Goal: Entertainment & Leisure: Consume media (video, audio)

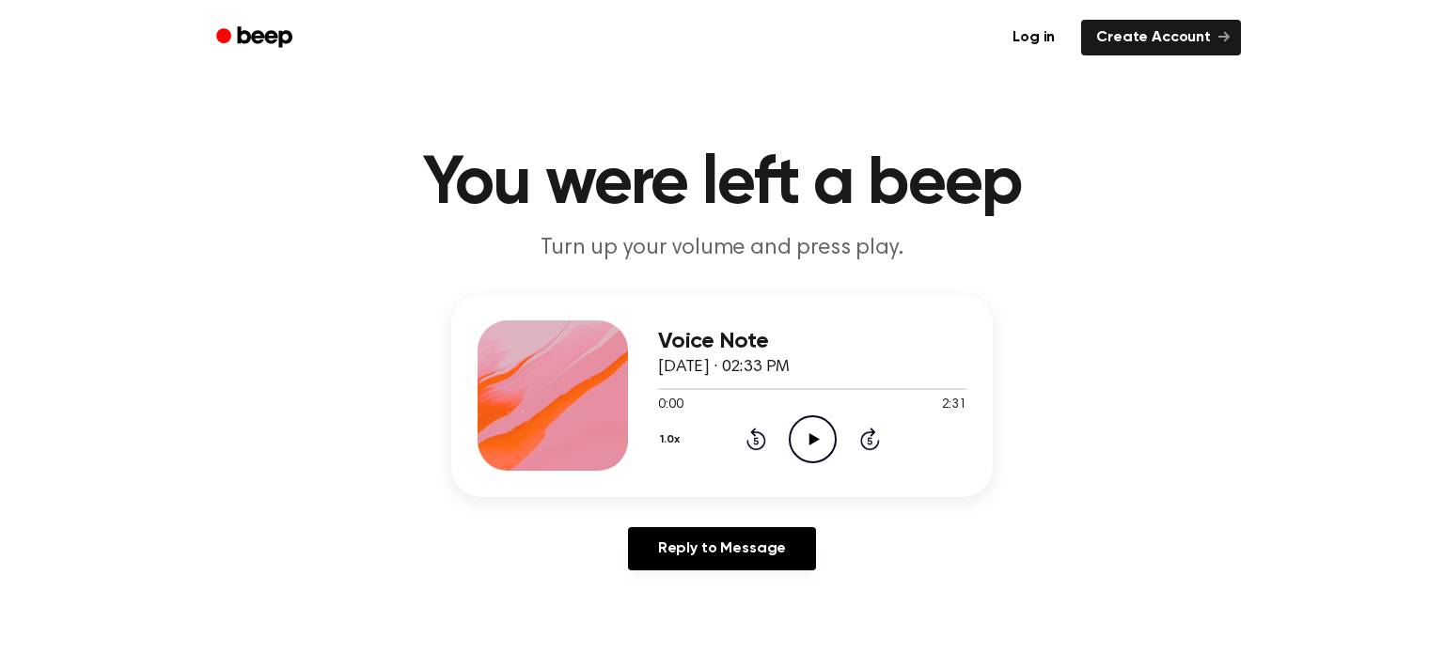
click at [803, 434] on icon "Play Audio" at bounding box center [813, 440] width 48 height 48
click at [810, 433] on icon "Play Audio" at bounding box center [813, 440] width 48 height 48
click at [820, 435] on icon "Play Audio" at bounding box center [813, 440] width 48 height 48
click at [810, 444] on icon at bounding box center [814, 439] width 10 height 12
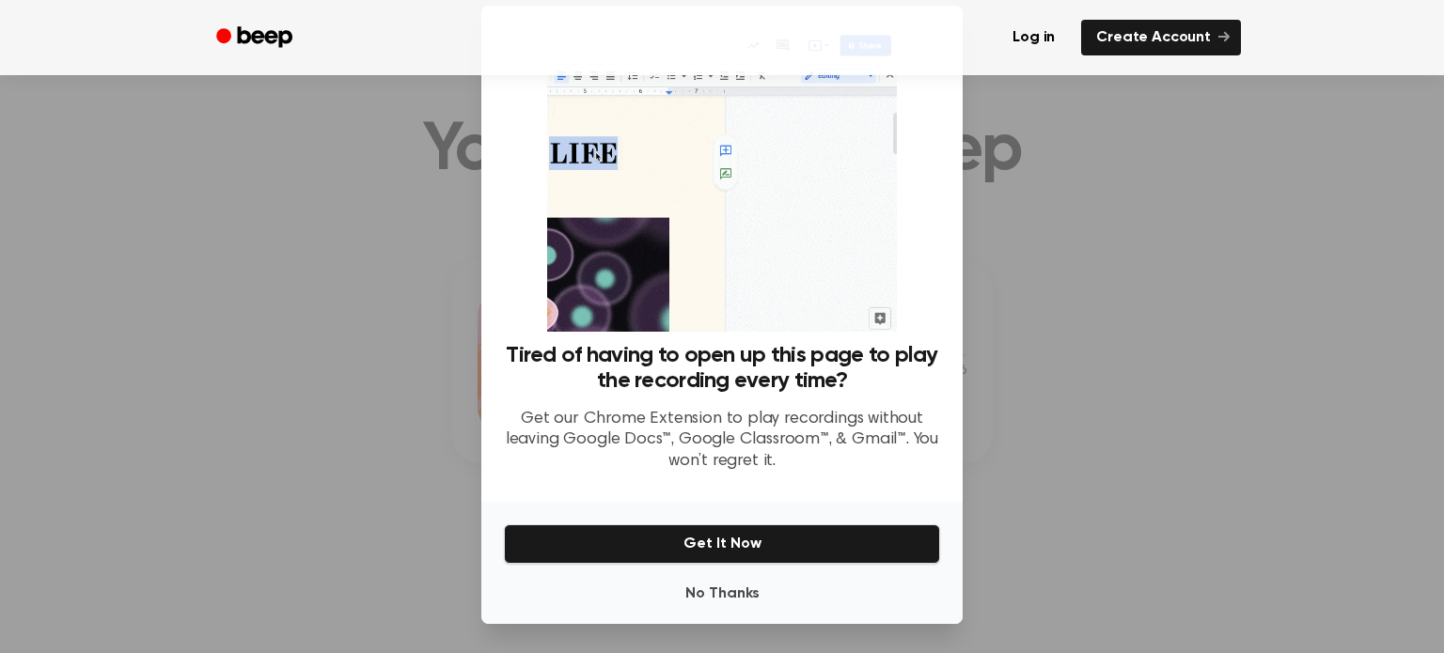
scroll to position [34, 0]
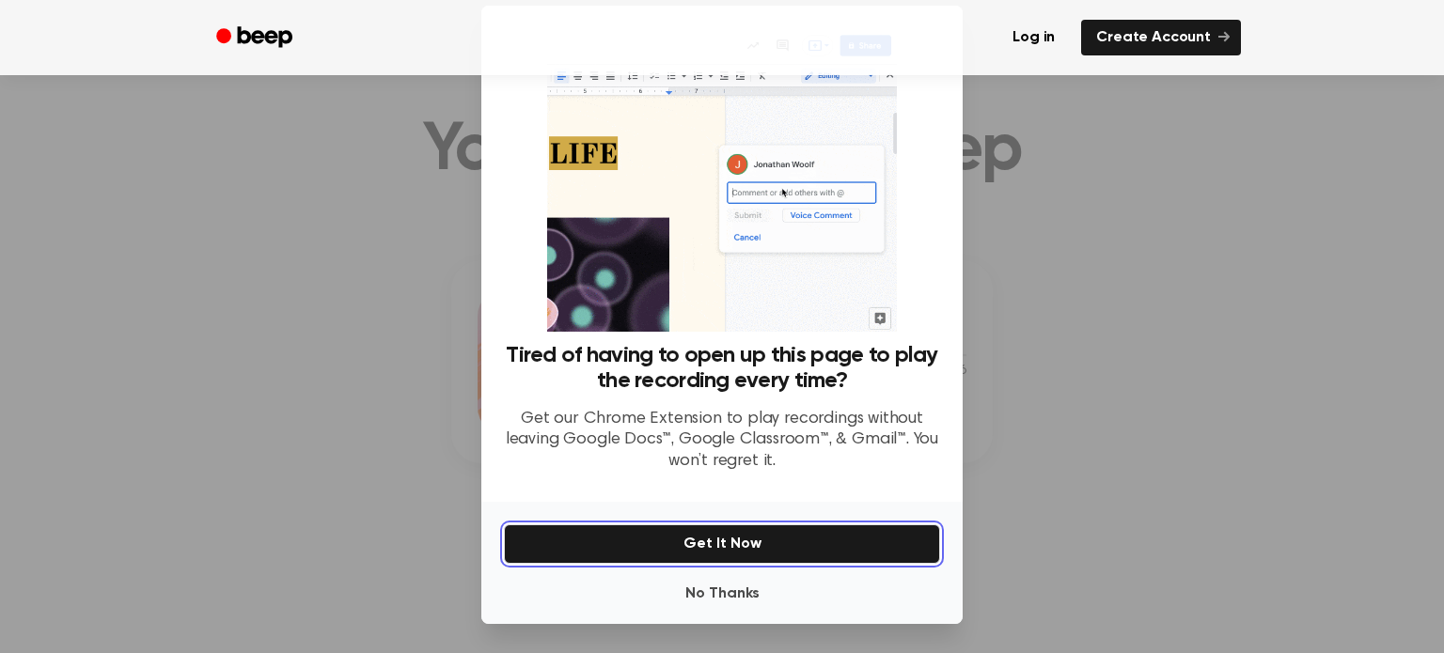
click at [597, 543] on button "Get It Now" at bounding box center [722, 544] width 436 height 39
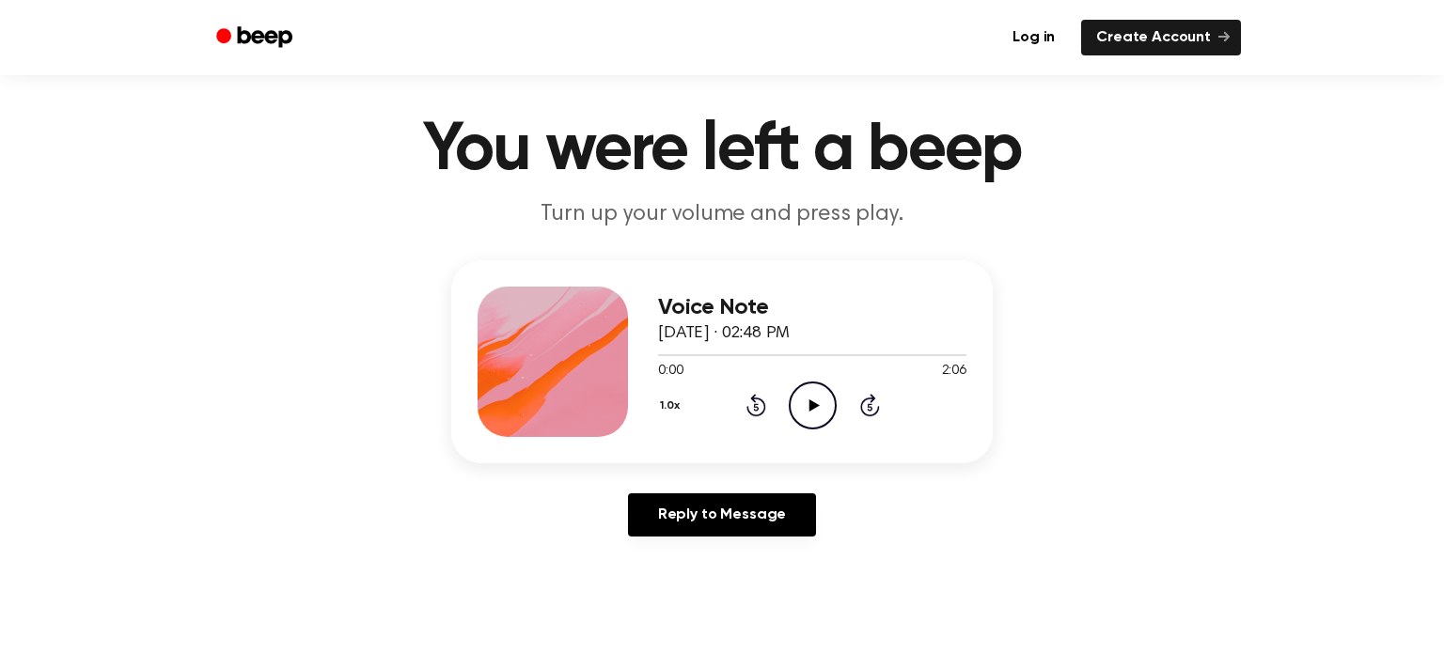
click at [825, 408] on icon "Play Audio" at bounding box center [813, 406] width 48 height 48
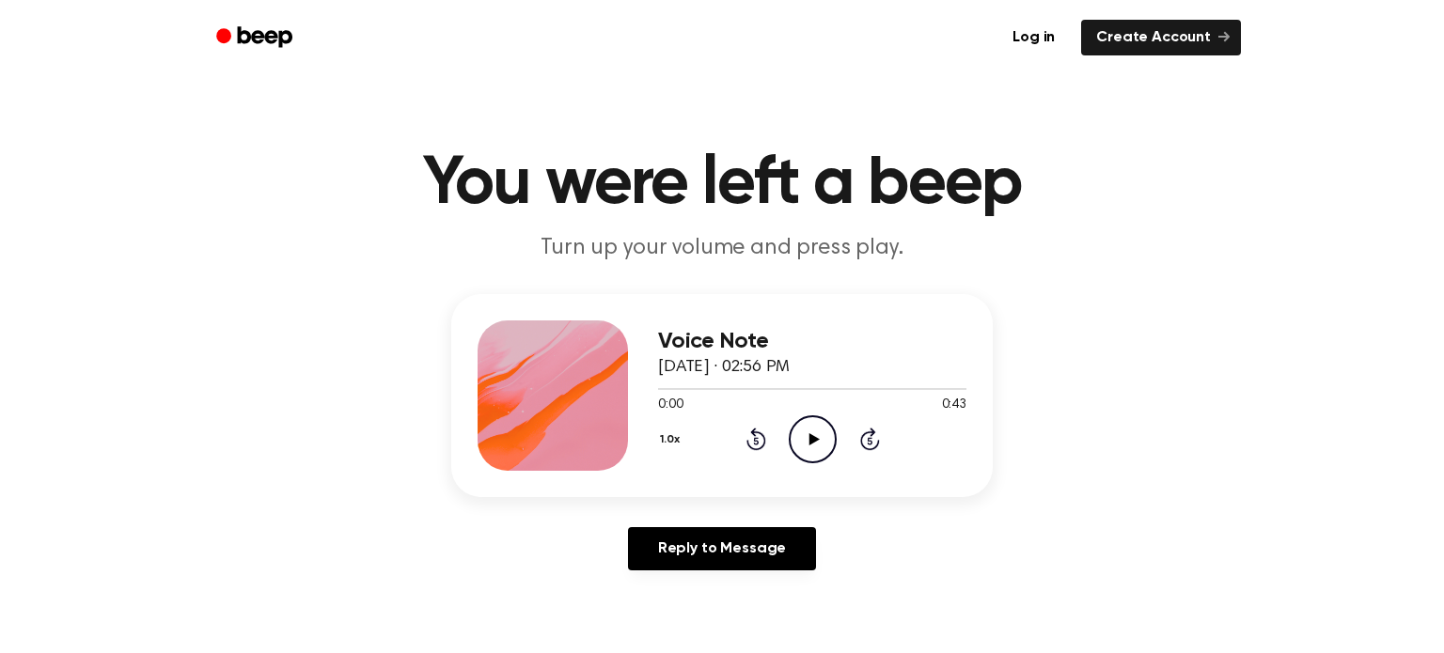
click at [789, 430] on icon "Play Audio" at bounding box center [813, 440] width 48 height 48
click at [811, 425] on icon "Play Audio" at bounding box center [813, 440] width 48 height 48
click at [810, 432] on icon "Play Audio" at bounding box center [813, 440] width 48 height 48
click at [809, 442] on icon at bounding box center [814, 439] width 10 height 12
click at [802, 381] on div at bounding box center [812, 388] width 308 height 15
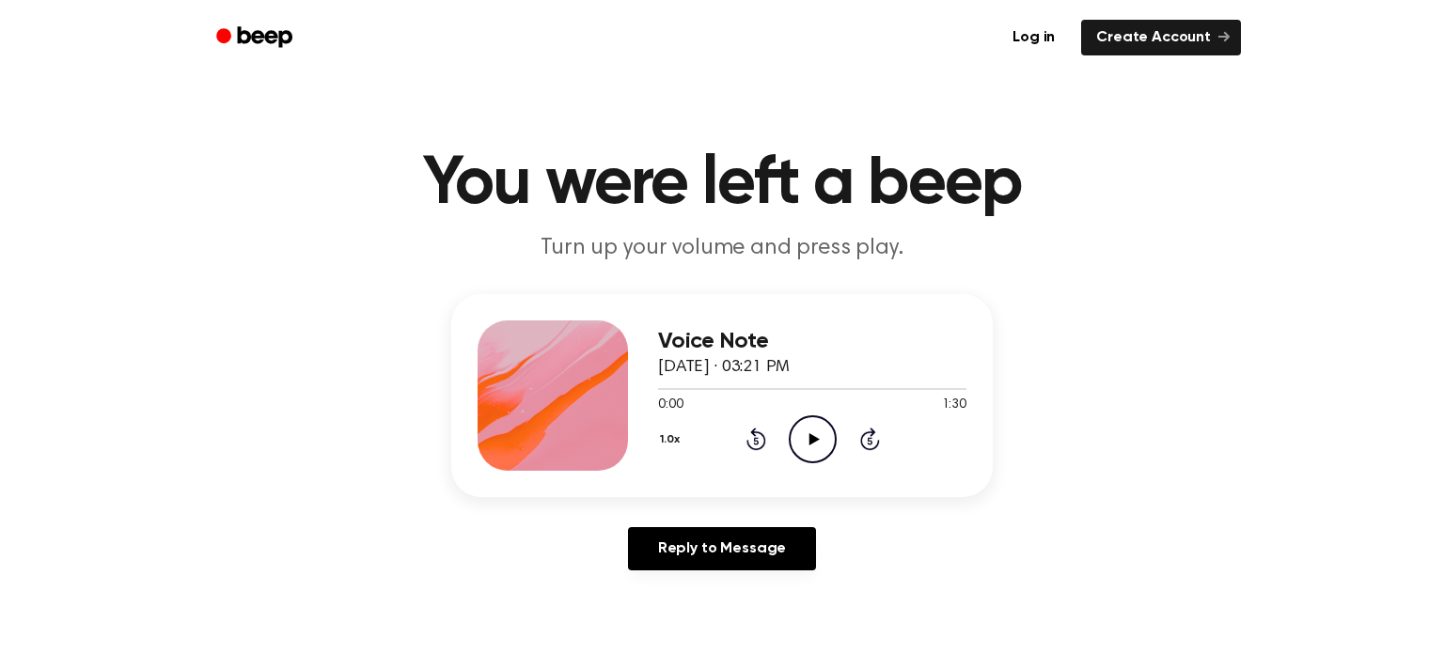
click at [803, 425] on icon "Play Audio" at bounding box center [813, 440] width 48 height 48
click at [805, 439] on icon "Pause Audio" at bounding box center [813, 440] width 48 height 48
click at [819, 439] on icon "Play Audio" at bounding box center [813, 440] width 48 height 48
click at [816, 429] on icon "Play Audio" at bounding box center [813, 440] width 48 height 48
